Goal: Task Accomplishment & Management: Complete application form

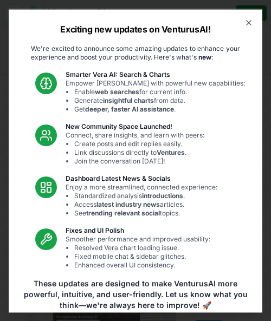
scroll to position [78, 0]
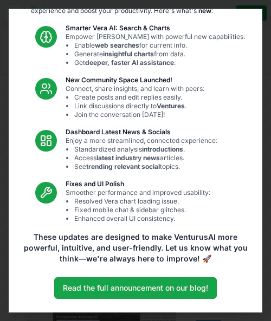
click at [82, 273] on div "Exciting new updates on VenturusAI! We're excited to announce some amazing upda…" at bounding box center [136, 161] width 254 height 304
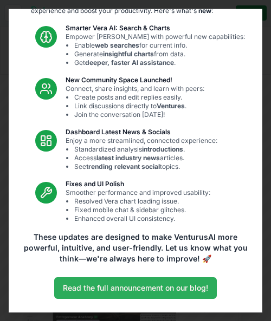
scroll to position [0, 0]
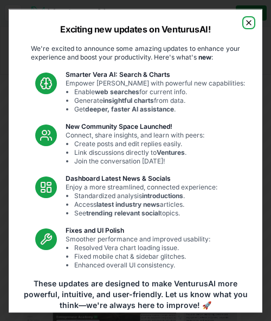
click at [249, 25] on icon "button" at bounding box center [249, 22] width 9 height 9
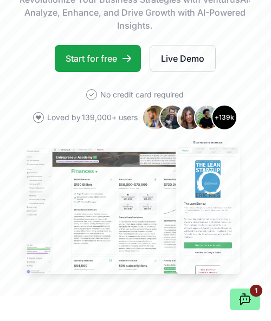
scroll to position [160, 0]
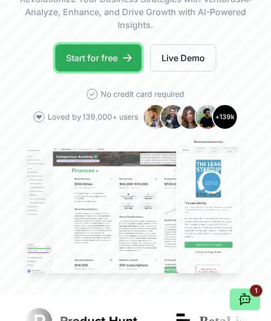
click at [107, 72] on link "Start for free" at bounding box center [98, 57] width 86 height 27
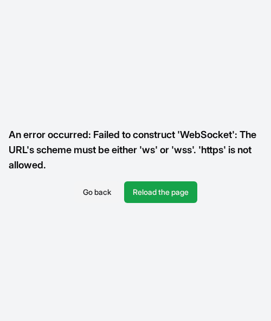
click at [131, 273] on div "An error occurred: Failed to construct 'WebSocket': The URL's scheme must be ei…" at bounding box center [135, 160] width 271 height 321
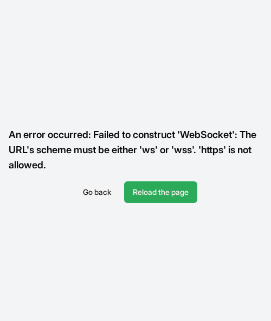
click at [188, 182] on button "Reload the page" at bounding box center [160, 193] width 73 height 22
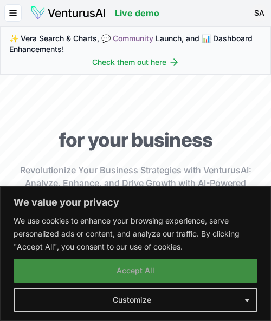
click at [163, 268] on button "Accept All" at bounding box center [136, 271] width 244 height 24
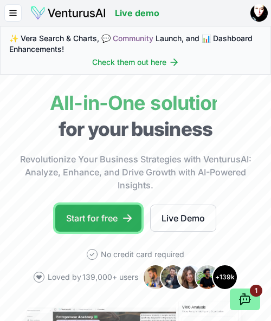
click at [115, 232] on link "Start for free" at bounding box center [98, 218] width 86 height 27
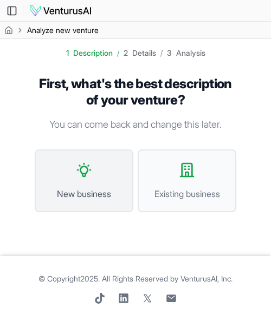
click at [115, 194] on button "New business" at bounding box center [84, 181] width 99 height 63
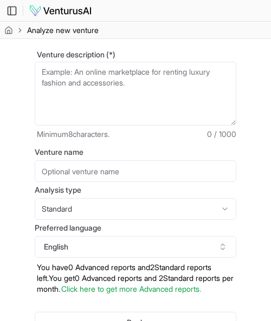
scroll to position [29, 0]
